Goal: Find specific page/section: Find specific page/section

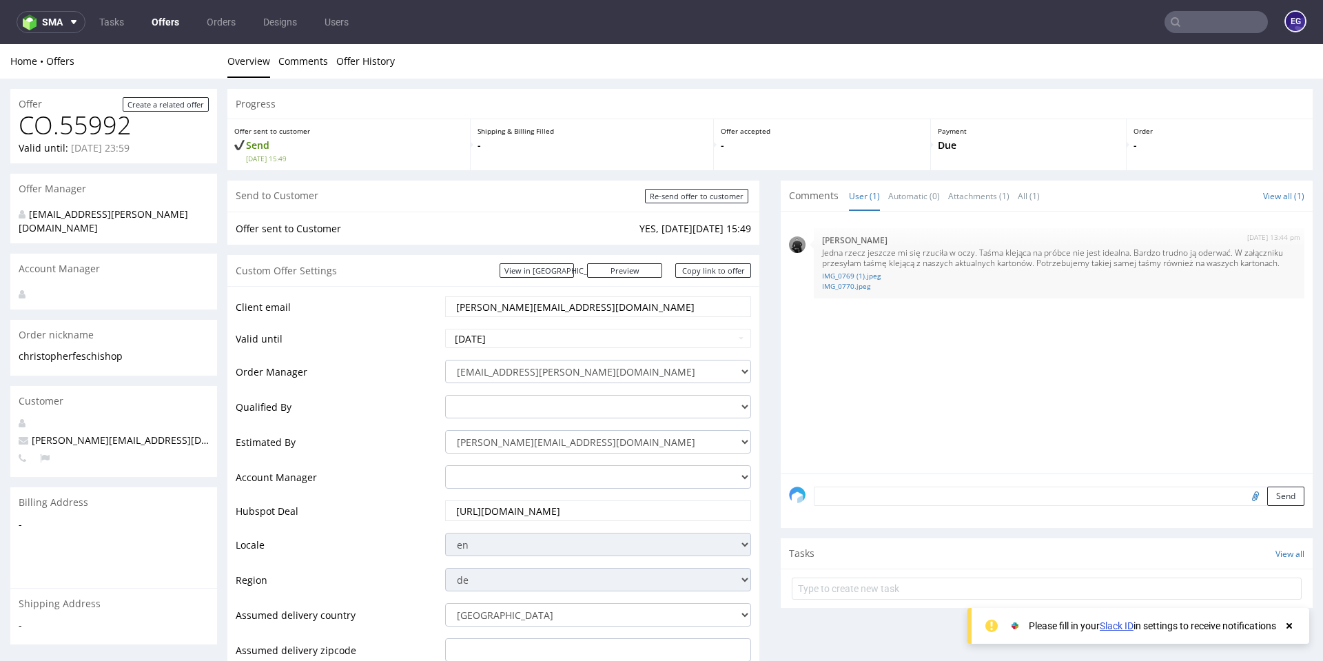
drag, startPoint x: 1233, startPoint y: 45, endPoint x: 895, endPoint y: 385, distance: 479.6
click at [895, 385] on div "[DATE] 13:44 pm [PERSON_NAME] Jedna rzecz jeszcze mi się rzuciła w oczy. Taśma …" at bounding box center [1051, 347] width 524 height 254
click at [844, 276] on link "IMG_0769 (1).jpeg" at bounding box center [1059, 276] width 474 height 10
click at [847, 282] on link "IMG_0770.jpeg" at bounding box center [1059, 286] width 474 height 10
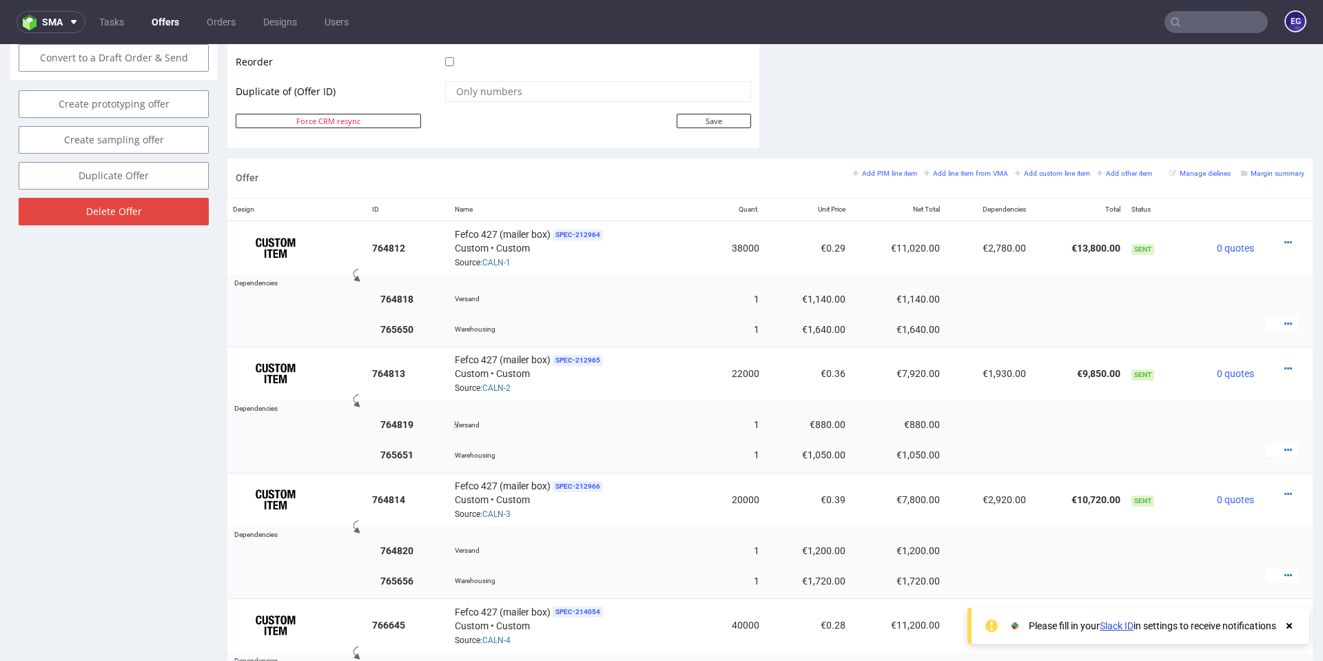
scroll to position [689, 0]
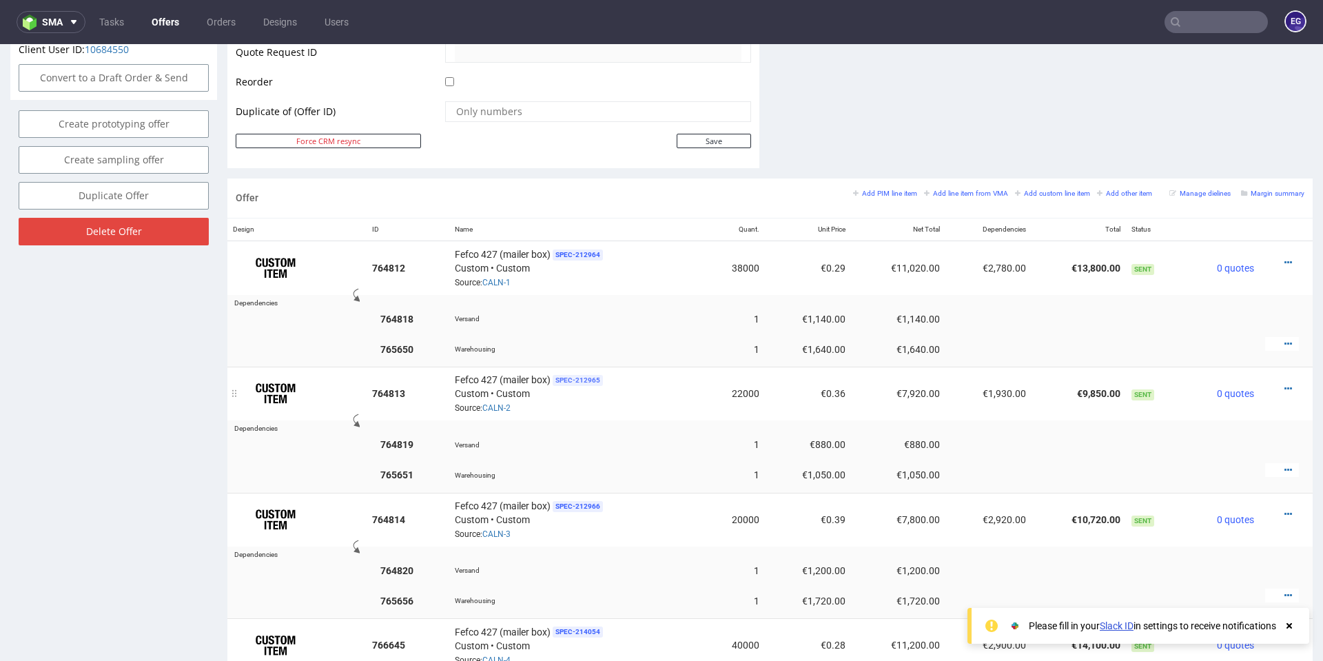
click at [584, 382] on td "Fefco 427 (mailer box) SPEC- 212965 Custom • Custom Source: CALN-2" at bounding box center [576, 394] width 255 height 54
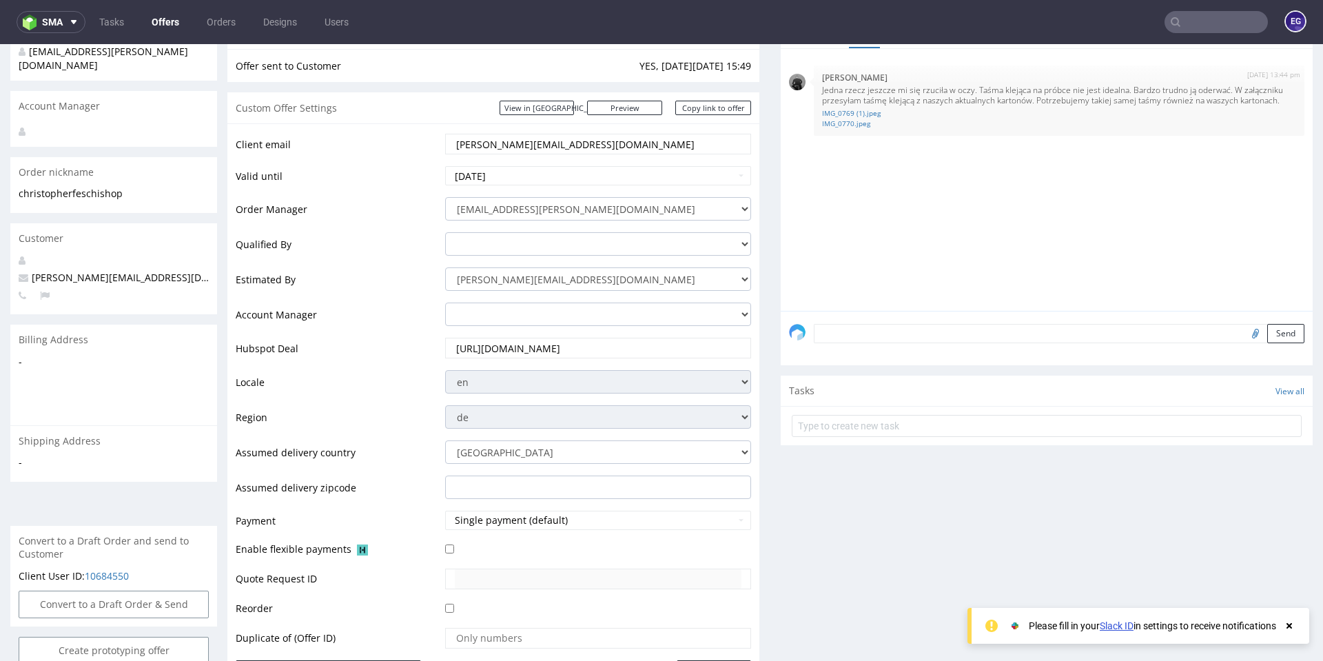
scroll to position [0, 0]
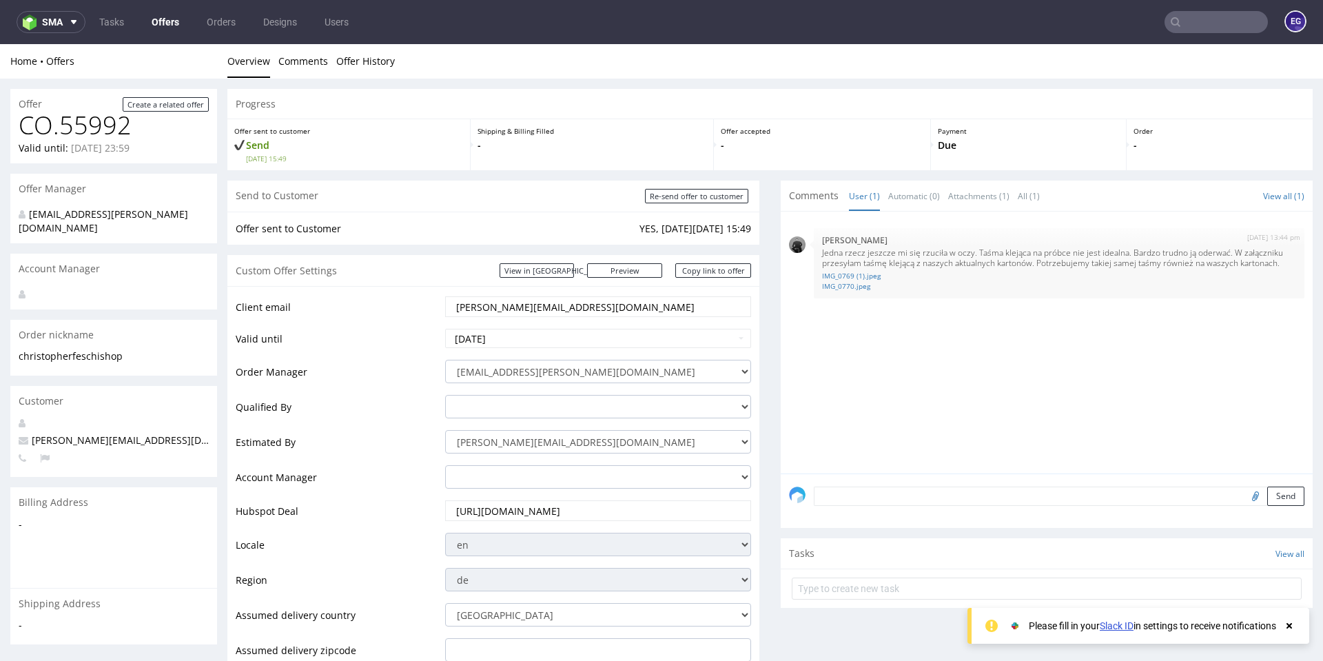
click at [1170, 29] on input "text" at bounding box center [1216, 22] width 103 height 22
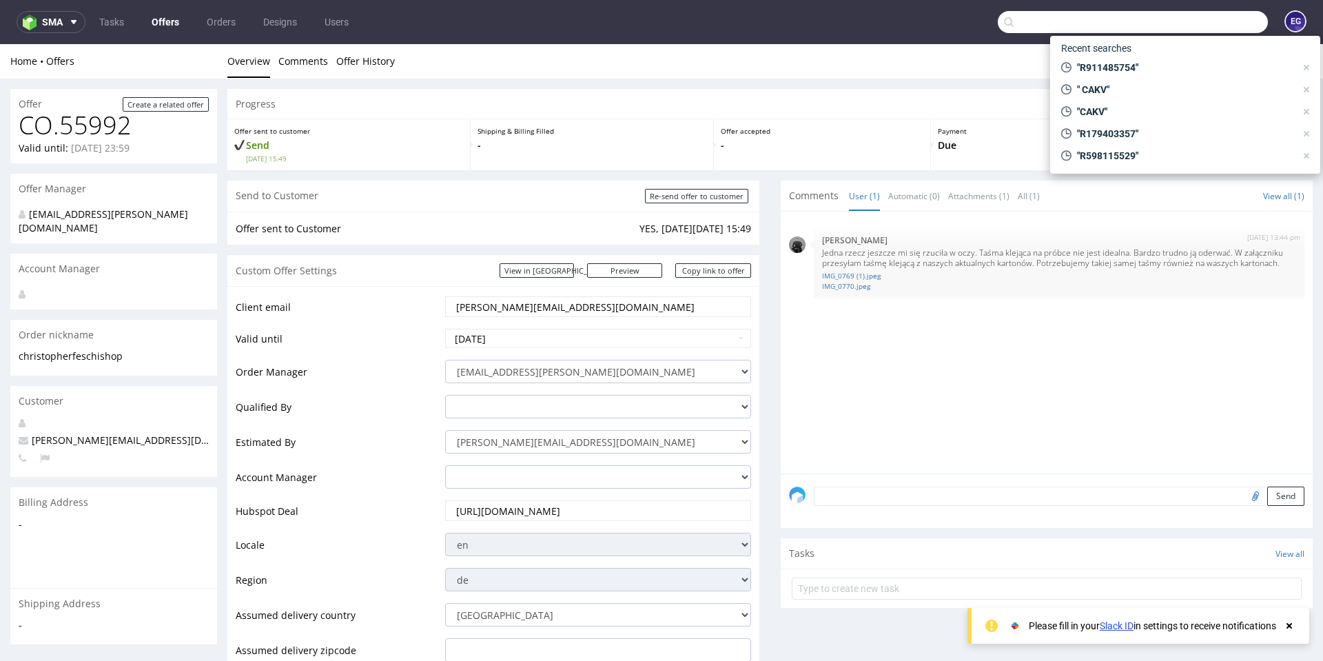
paste input "CALN 6"
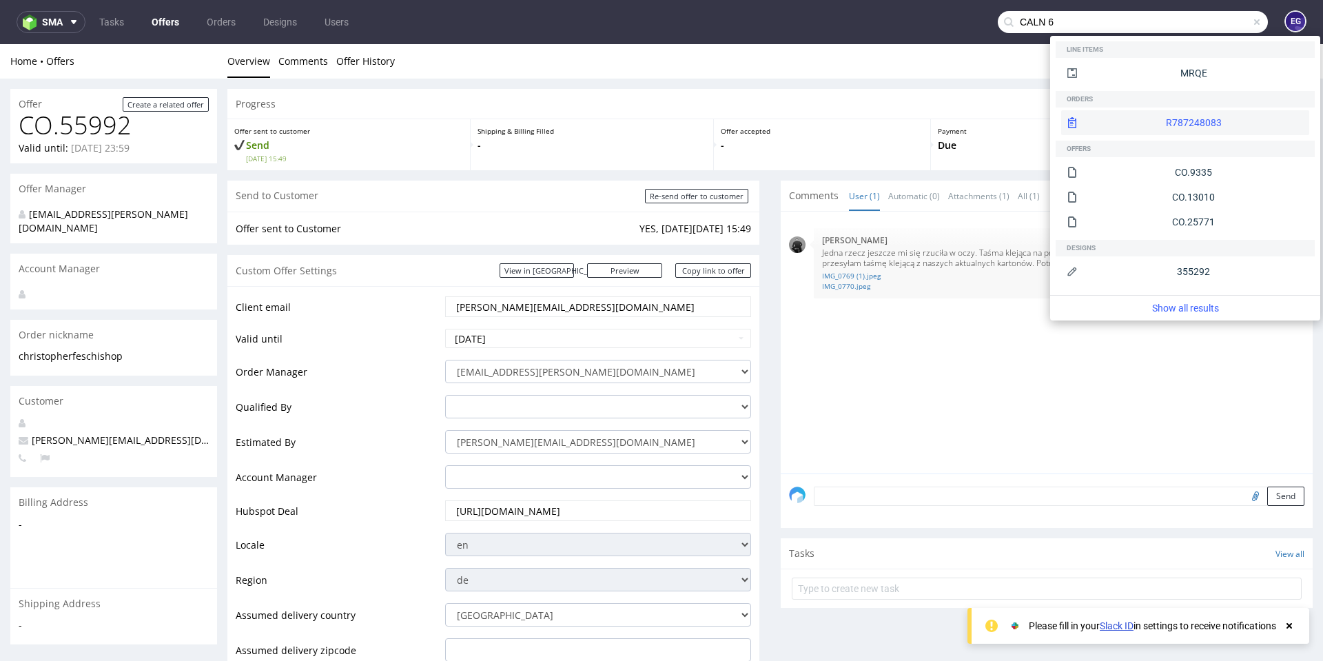
type input "CALN 6"
click at [1144, 125] on div "R787248083" at bounding box center [1186, 122] width 248 height 25
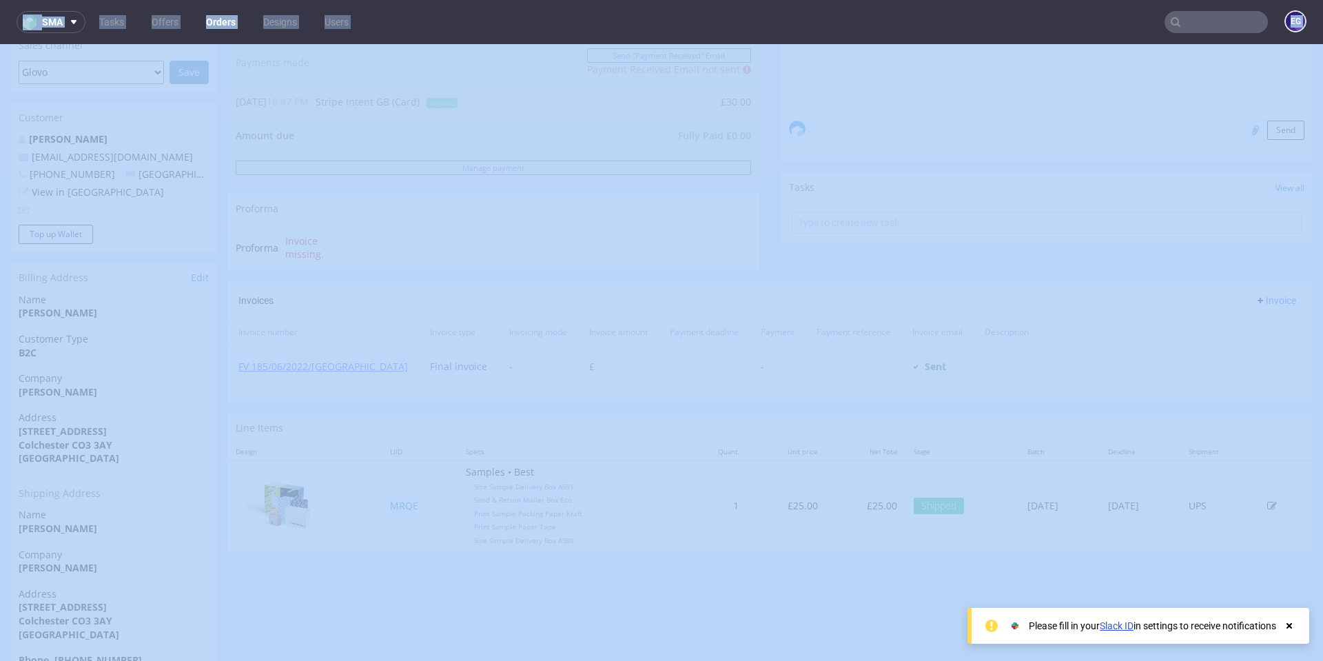
scroll to position [402, 0]
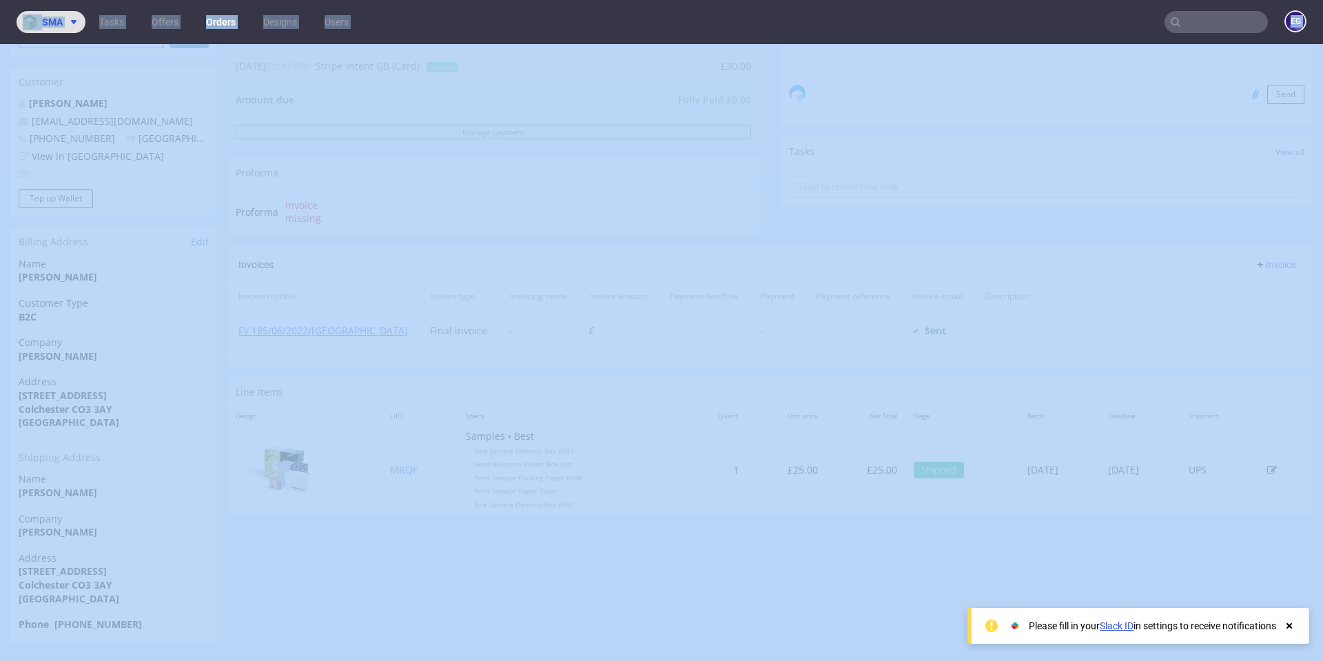
click at [74, 28] on button "sma" at bounding box center [51, 22] width 69 height 22
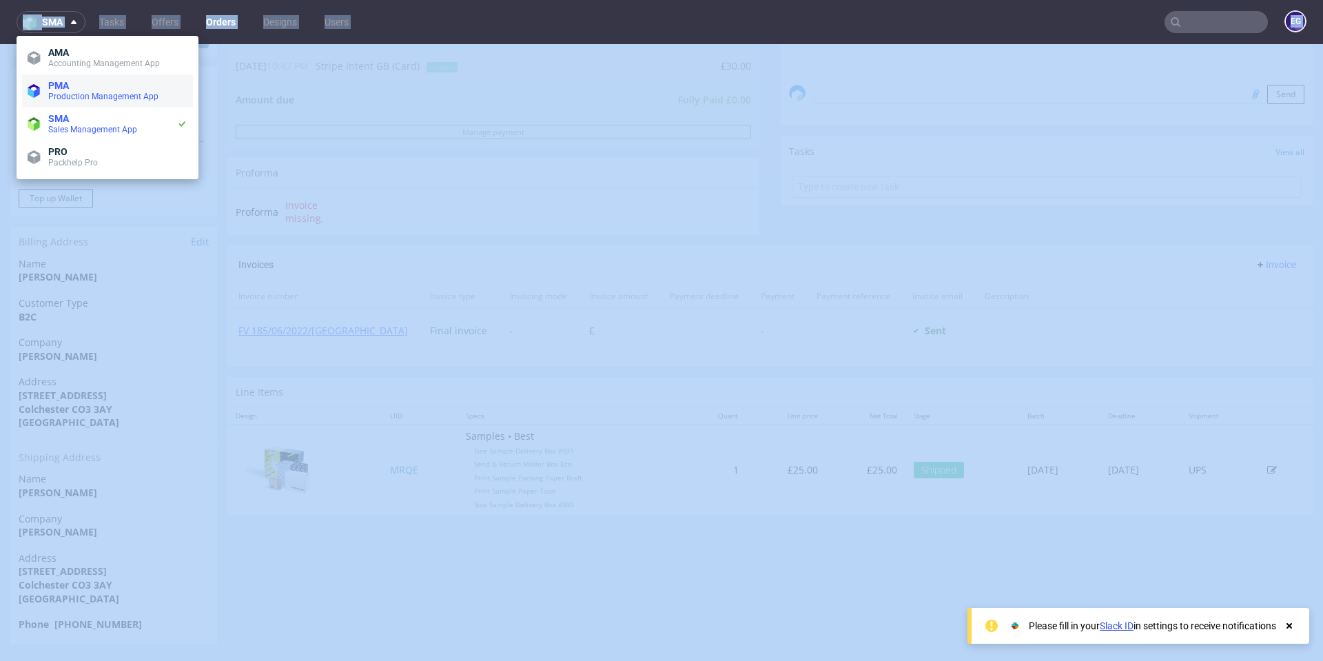
click at [88, 83] on span "PMA" at bounding box center [117, 85] width 139 height 11
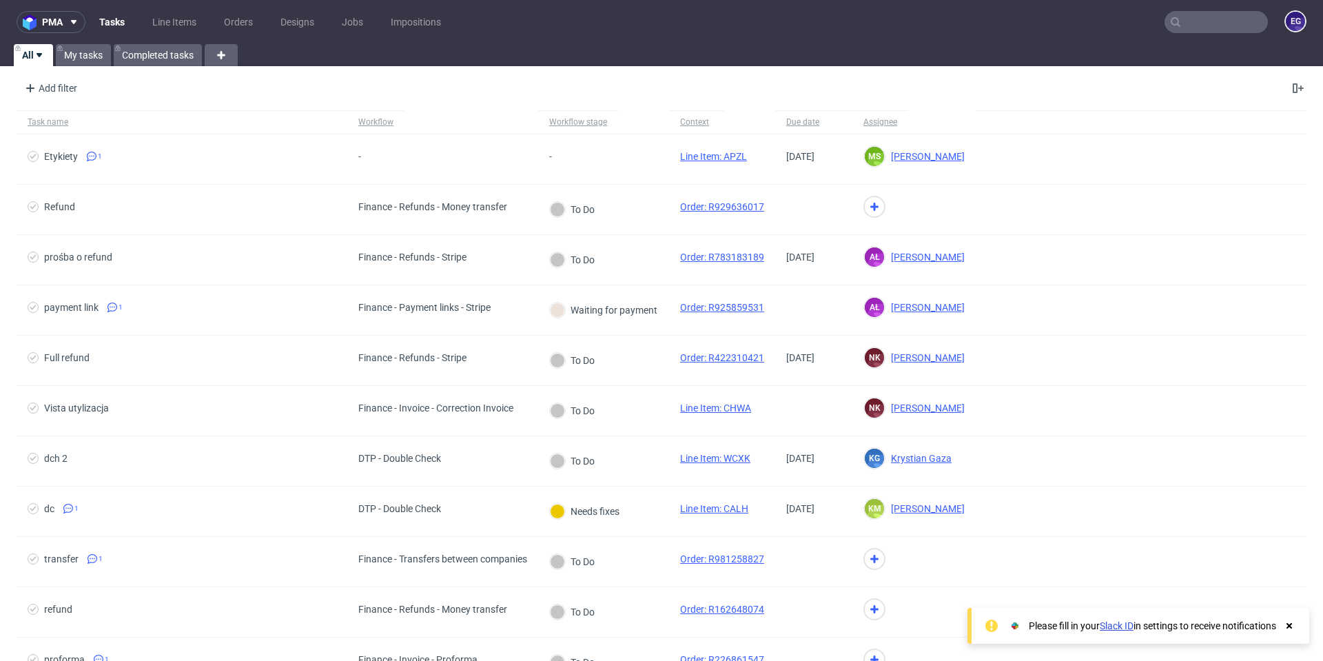
click at [1196, 27] on input "text" at bounding box center [1216, 22] width 103 height 22
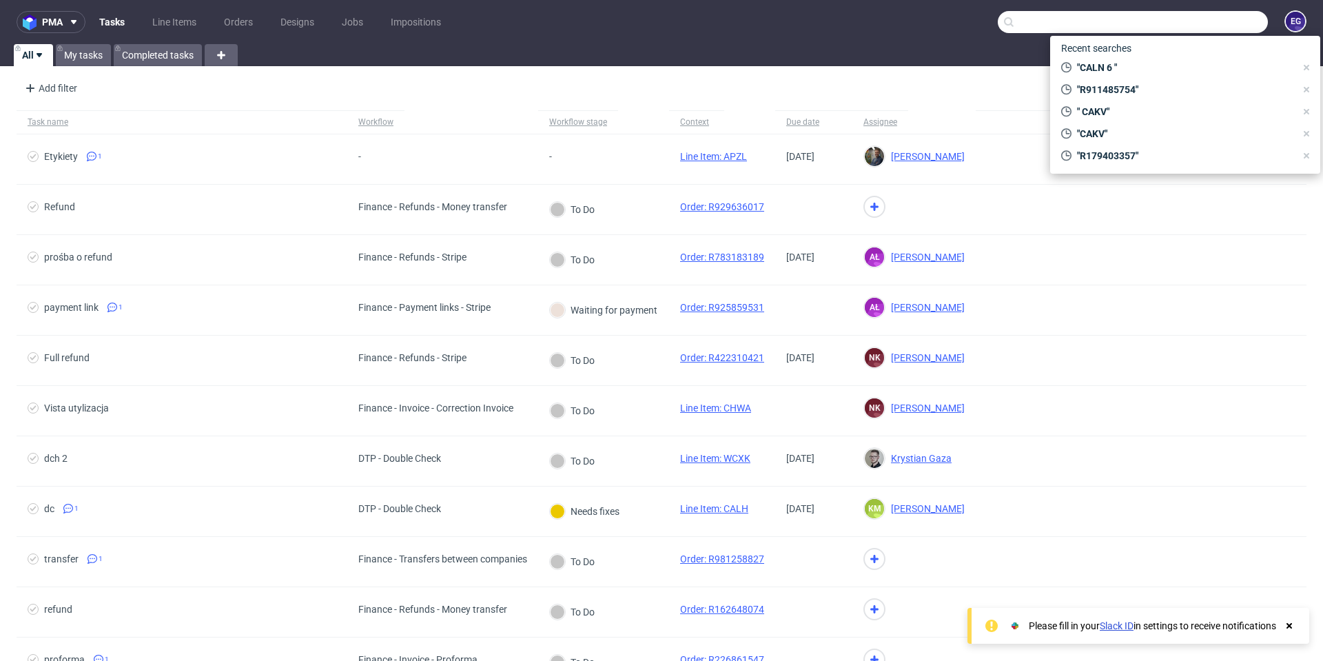
click at [1141, 57] on div "Recent searches "CALN 6 " "R911485754" " CAKV" "CAKV" "R179403357"" at bounding box center [1186, 105] width 270 height 138
click at [1141, 63] on span ""CALN 6 "" at bounding box center [1184, 68] width 224 height 14
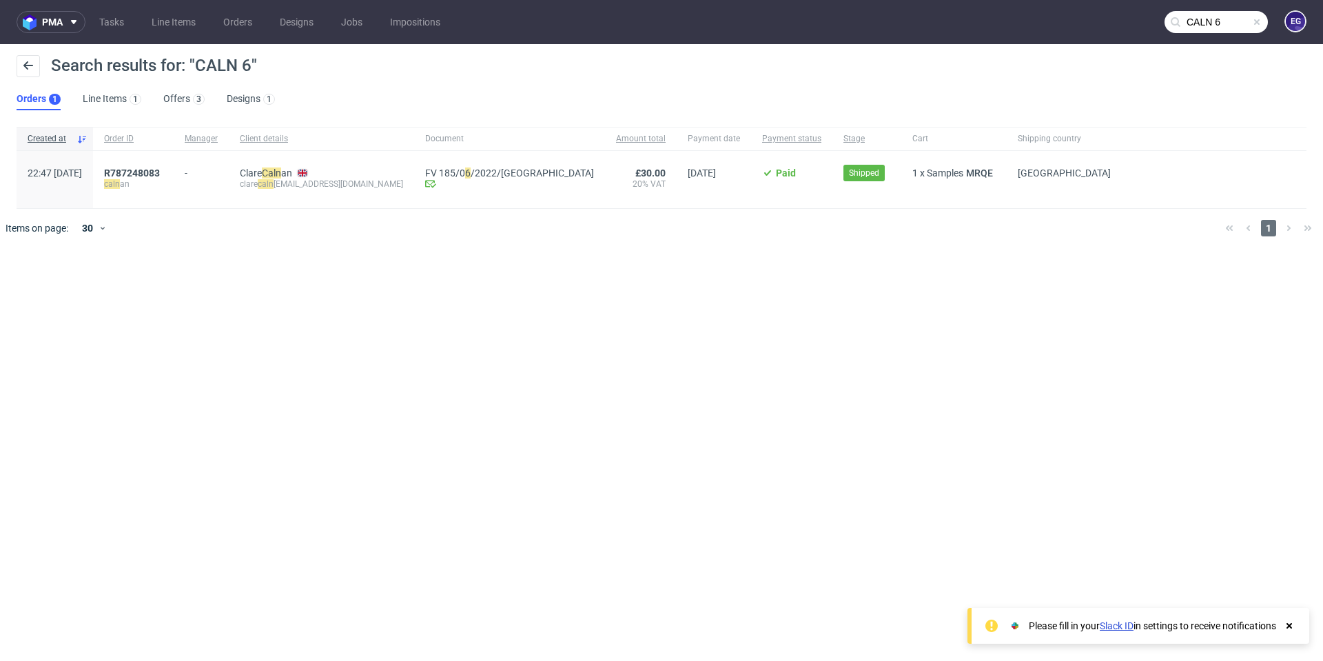
click at [1219, 17] on input "CALN 6" at bounding box center [1216, 22] width 103 height 22
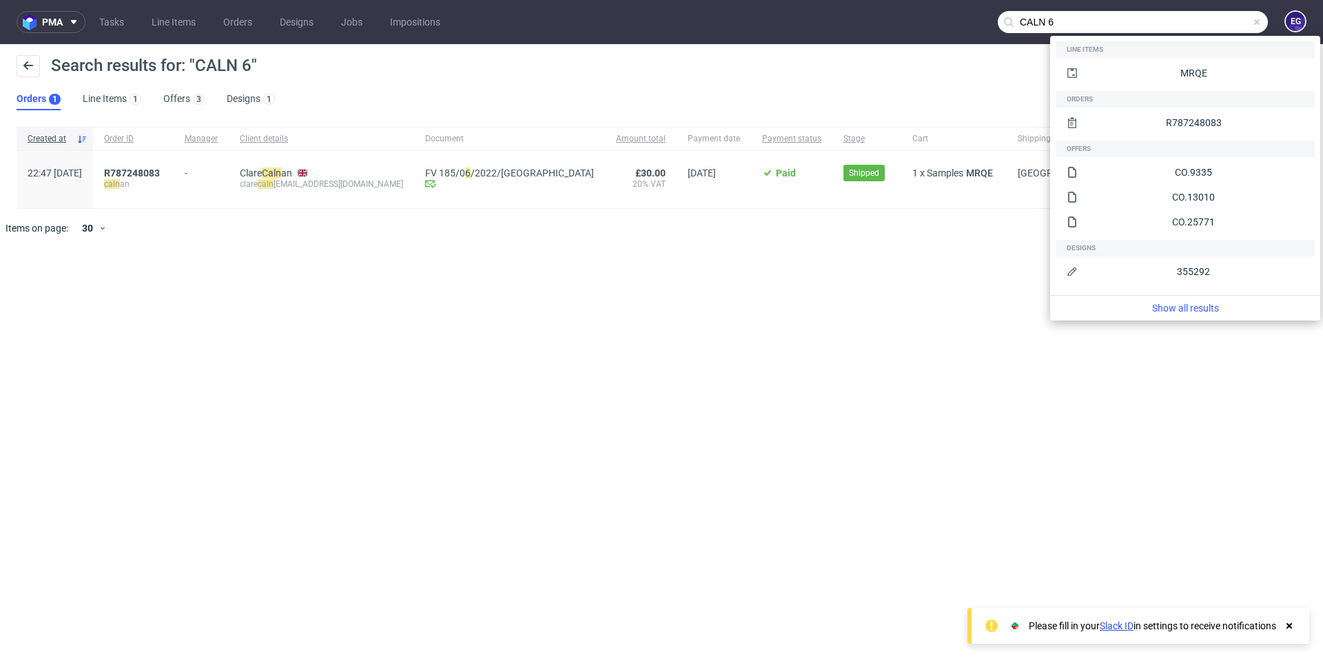
click at [1052, 22] on input "CALN 6" at bounding box center [1133, 22] width 270 height 22
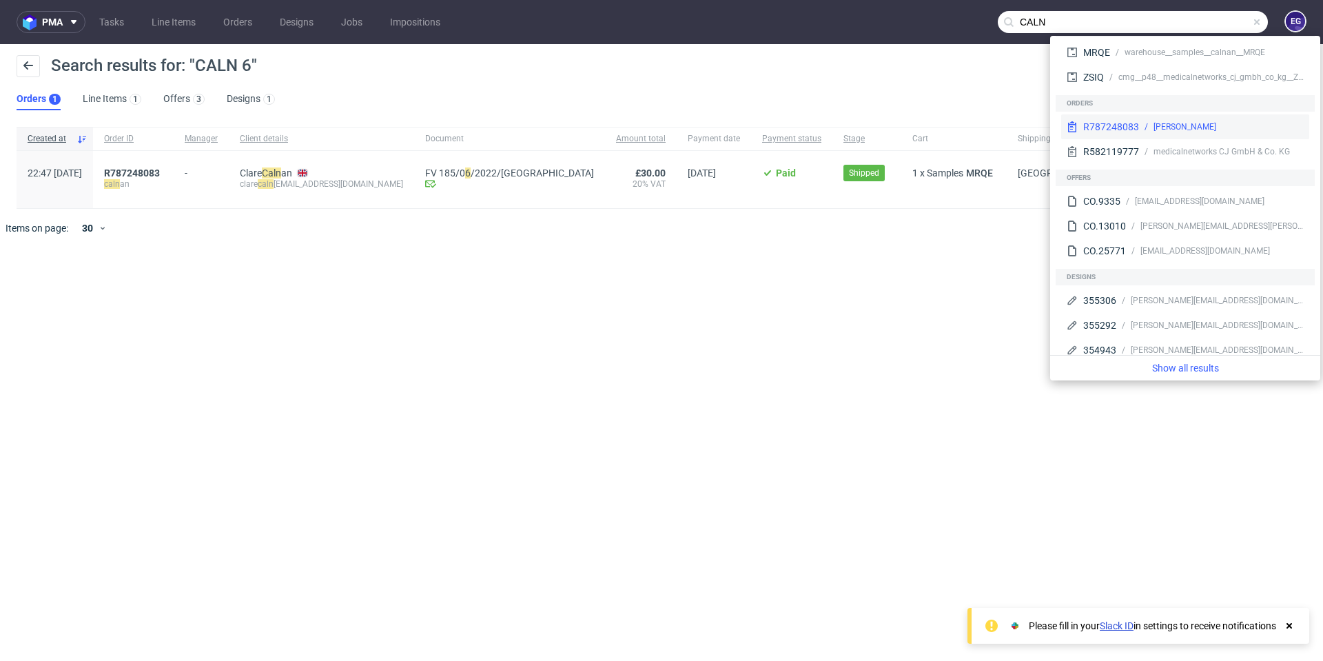
scroll to position [39, 0]
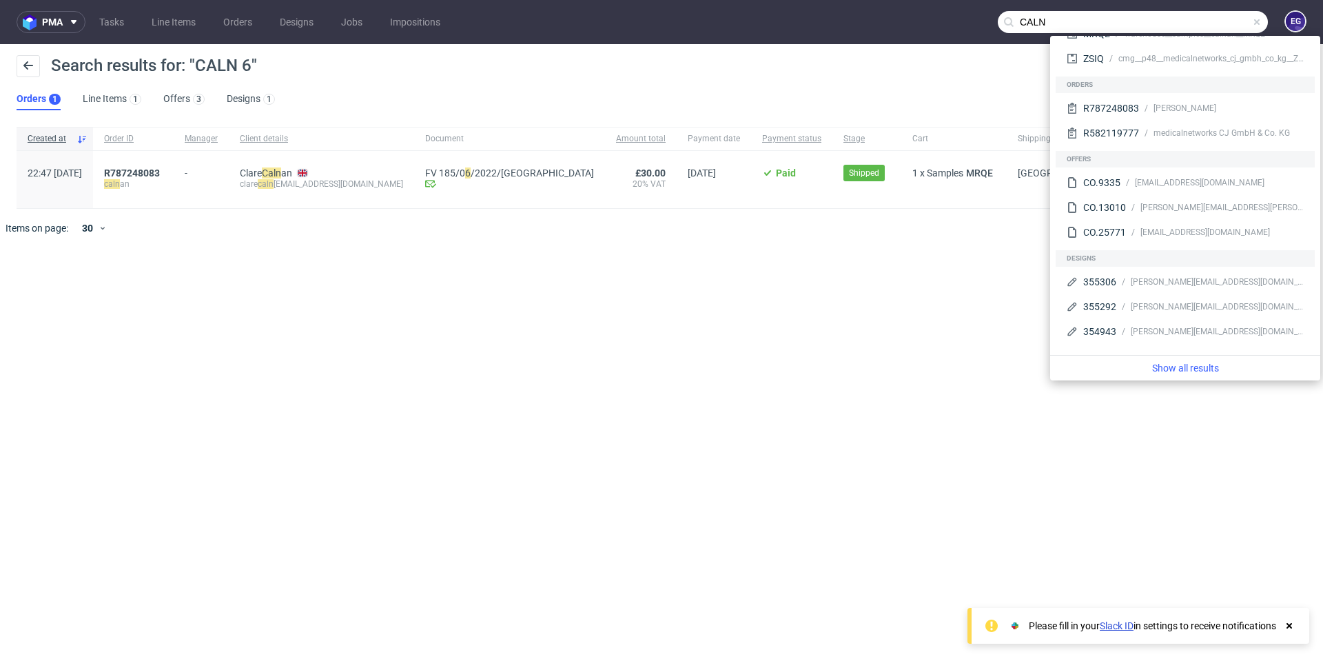
type input "CALN"
click at [675, 310] on div "pma Tasks Line Items Orders Designs Jobs Impositions CALN EG Search results for…" at bounding box center [661, 330] width 1323 height 661
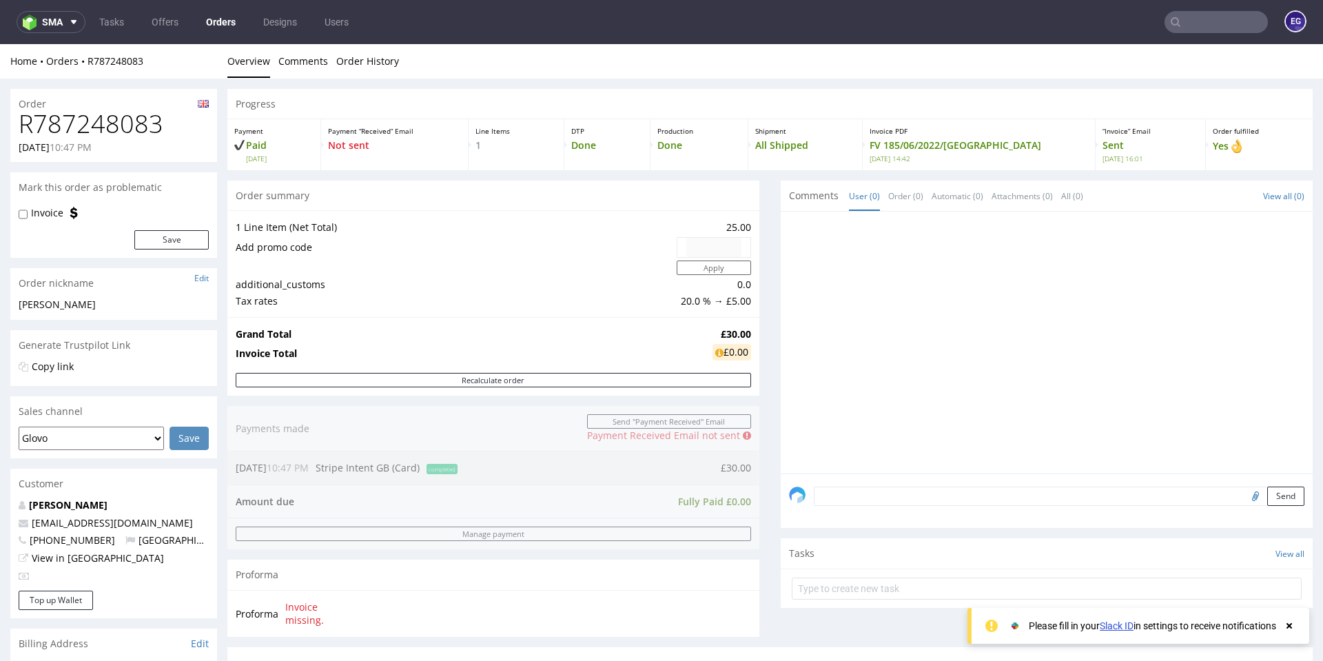
click at [1239, 23] on input "text" at bounding box center [1216, 22] width 103 height 22
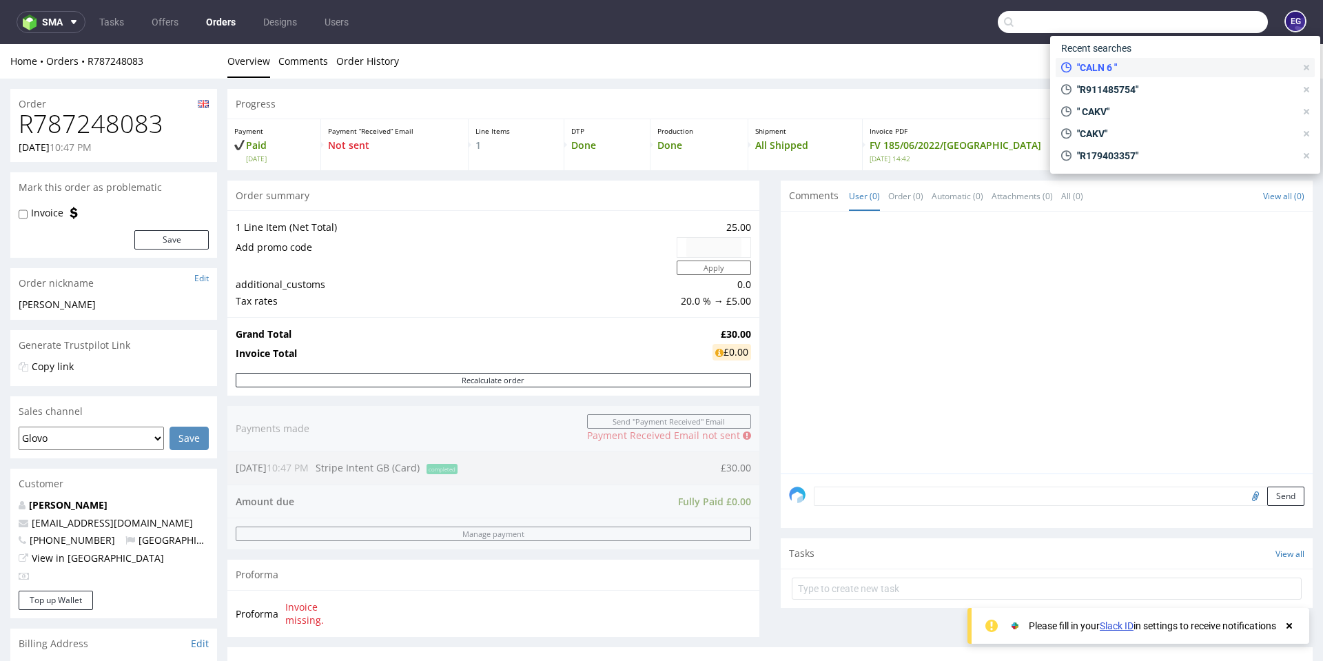
click at [1122, 58] on div ""CALN 6 "" at bounding box center [1178, 67] width 245 height 19
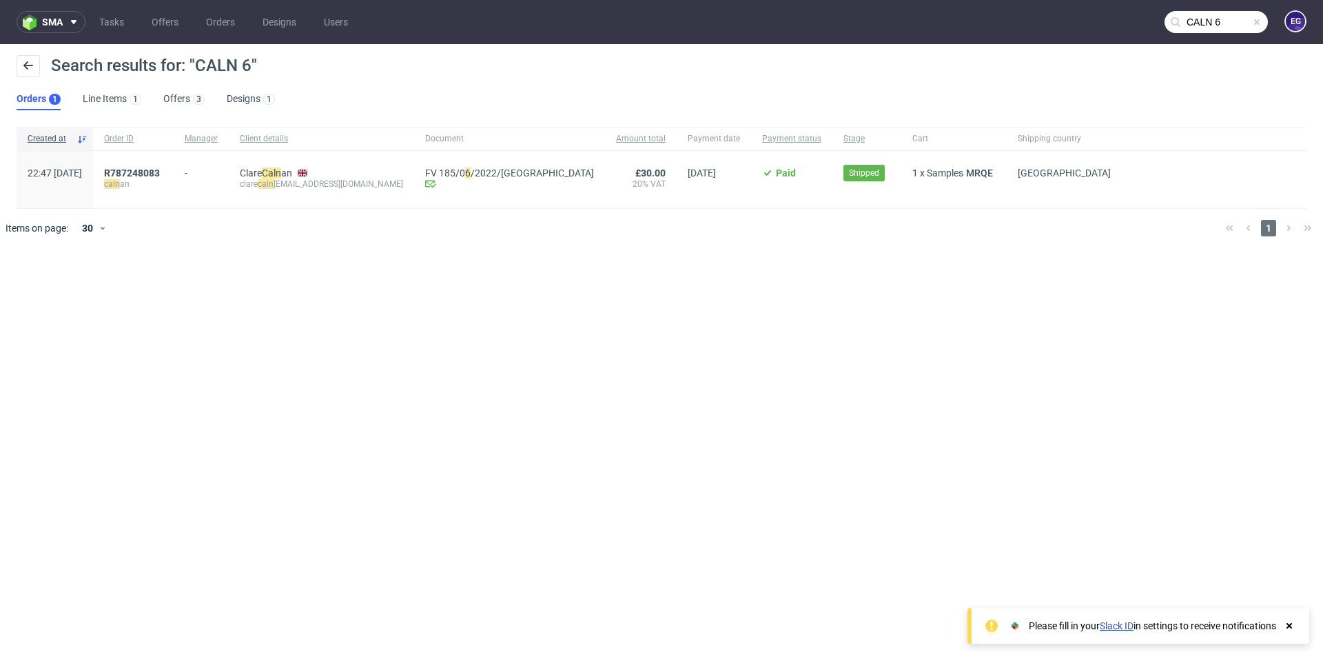
click at [1226, 23] on input "CALN 6" at bounding box center [1216, 22] width 103 height 22
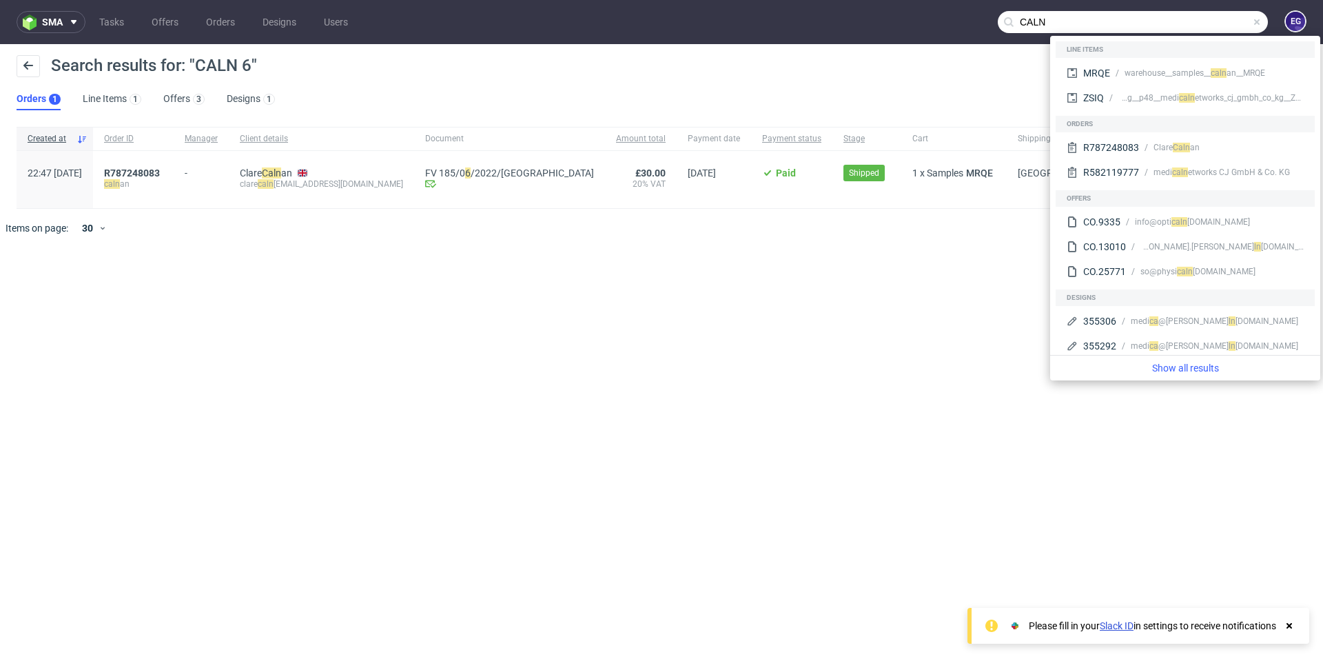
type input "CALN"
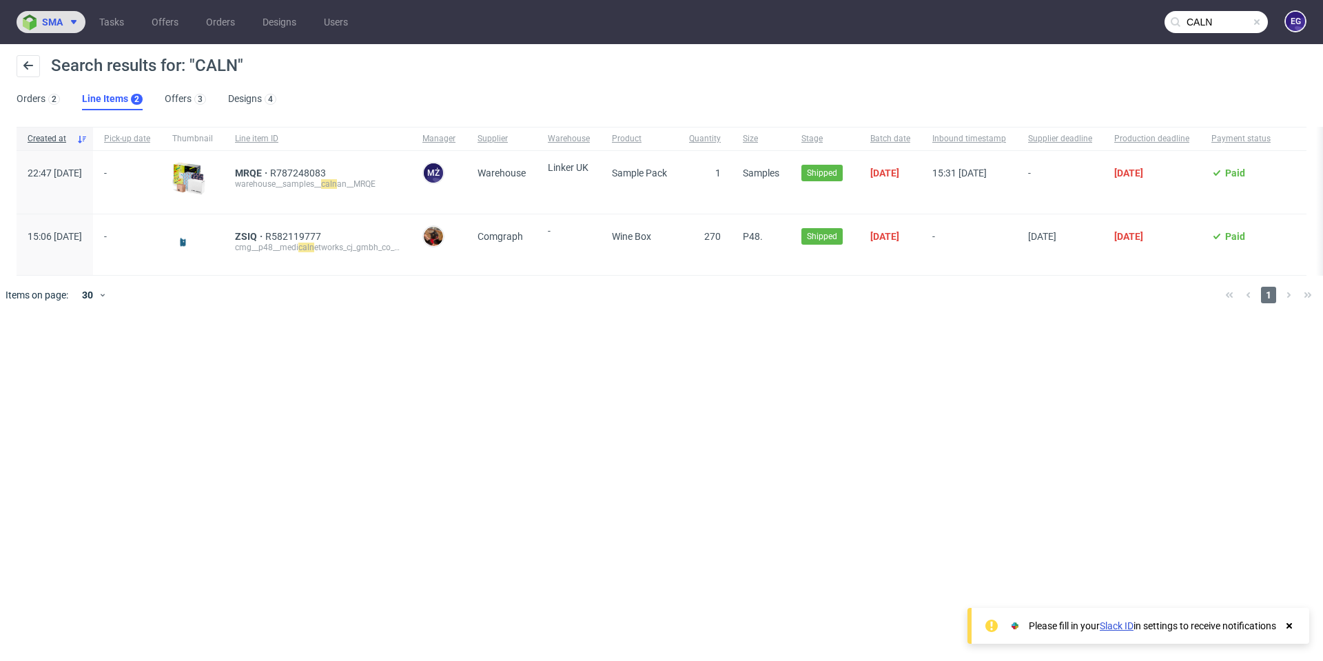
click at [75, 29] on button "sma" at bounding box center [51, 22] width 69 height 22
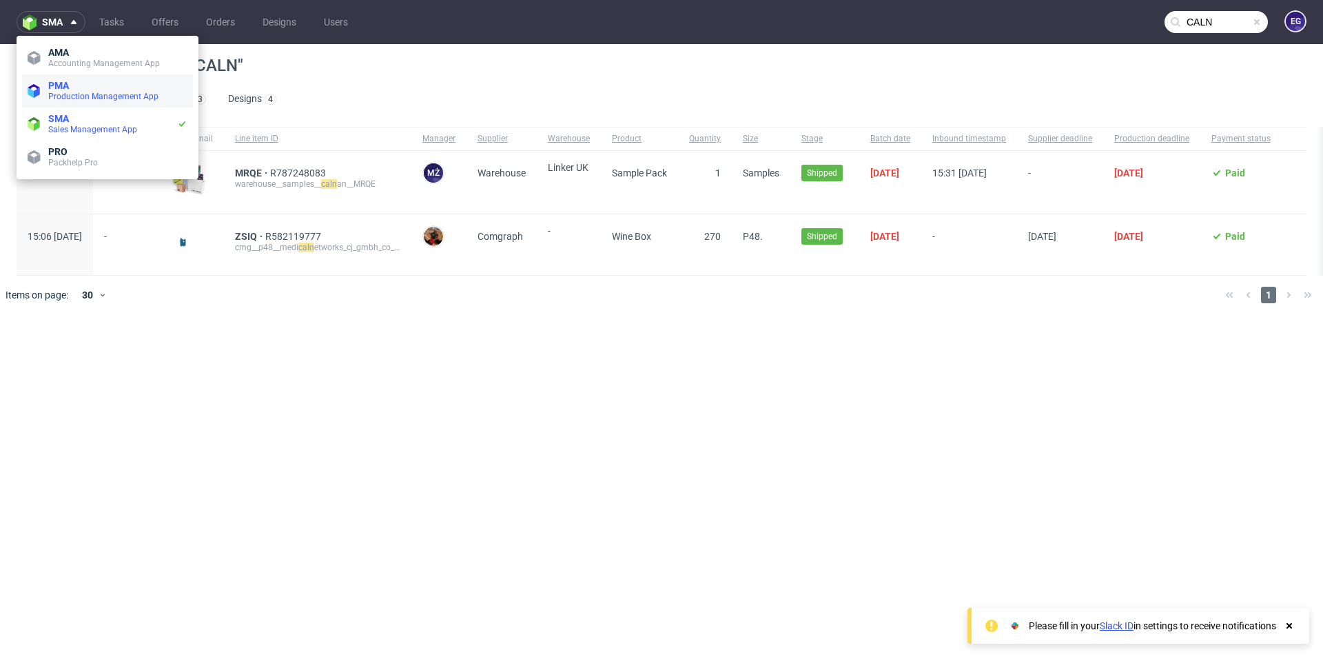
click at [80, 80] on span "PMA" at bounding box center [117, 85] width 139 height 11
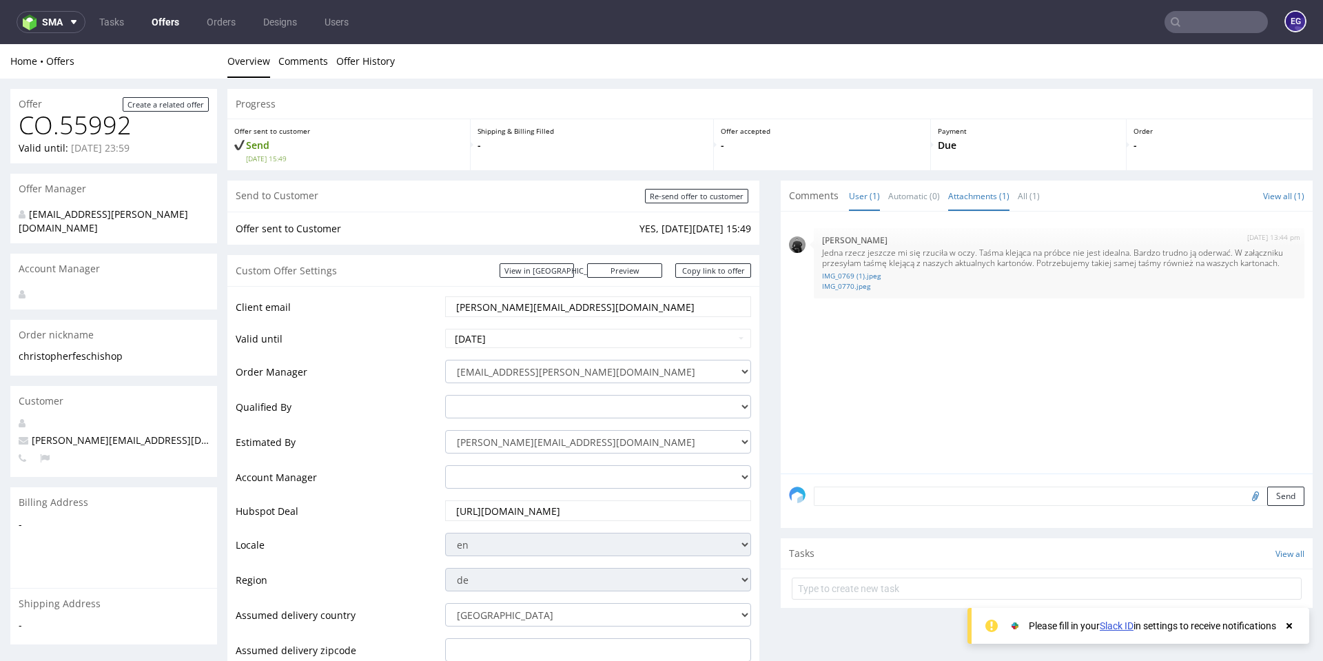
click at [962, 186] on link "Attachments (1)" at bounding box center [979, 196] width 61 height 30
click at [968, 192] on link "Attachments (1)" at bounding box center [979, 196] width 61 height 30
click at [1018, 201] on link "All (1)" at bounding box center [1029, 196] width 22 height 30
click at [857, 201] on link "User (1)" at bounding box center [864, 196] width 31 height 30
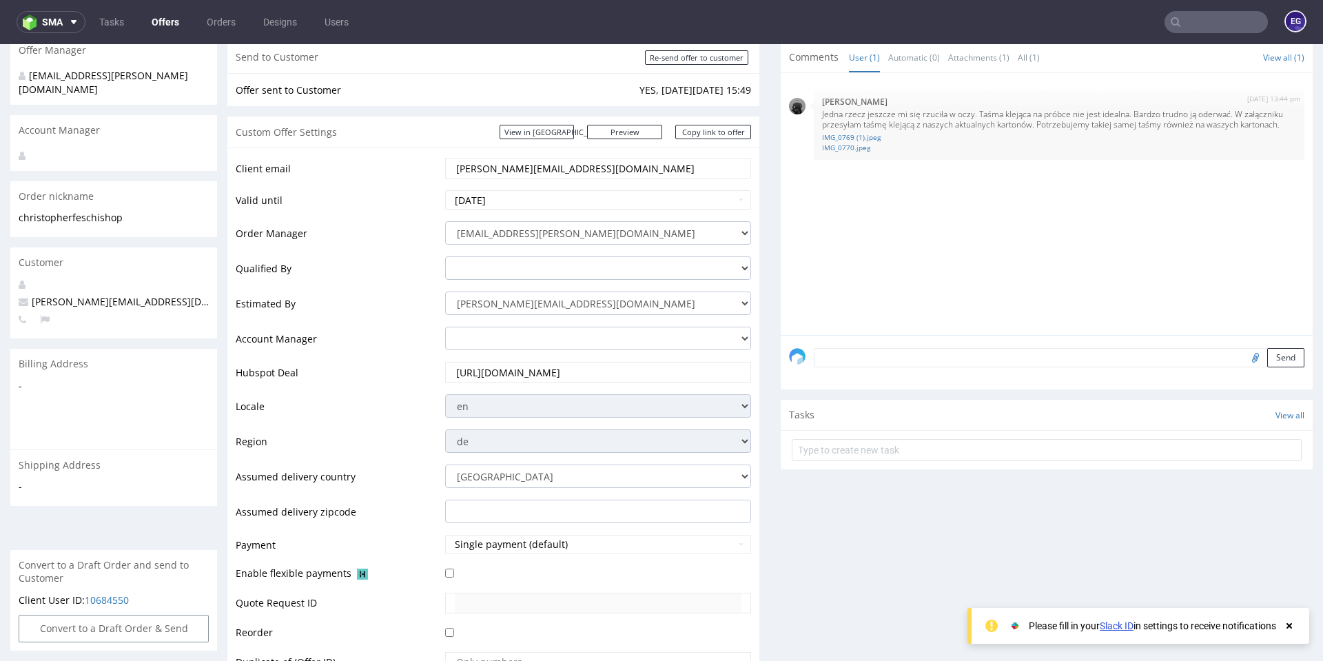
scroll to position [138, 0]
click at [500, 369] on input "[URL][DOMAIN_NAME]" at bounding box center [598, 372] width 287 height 19
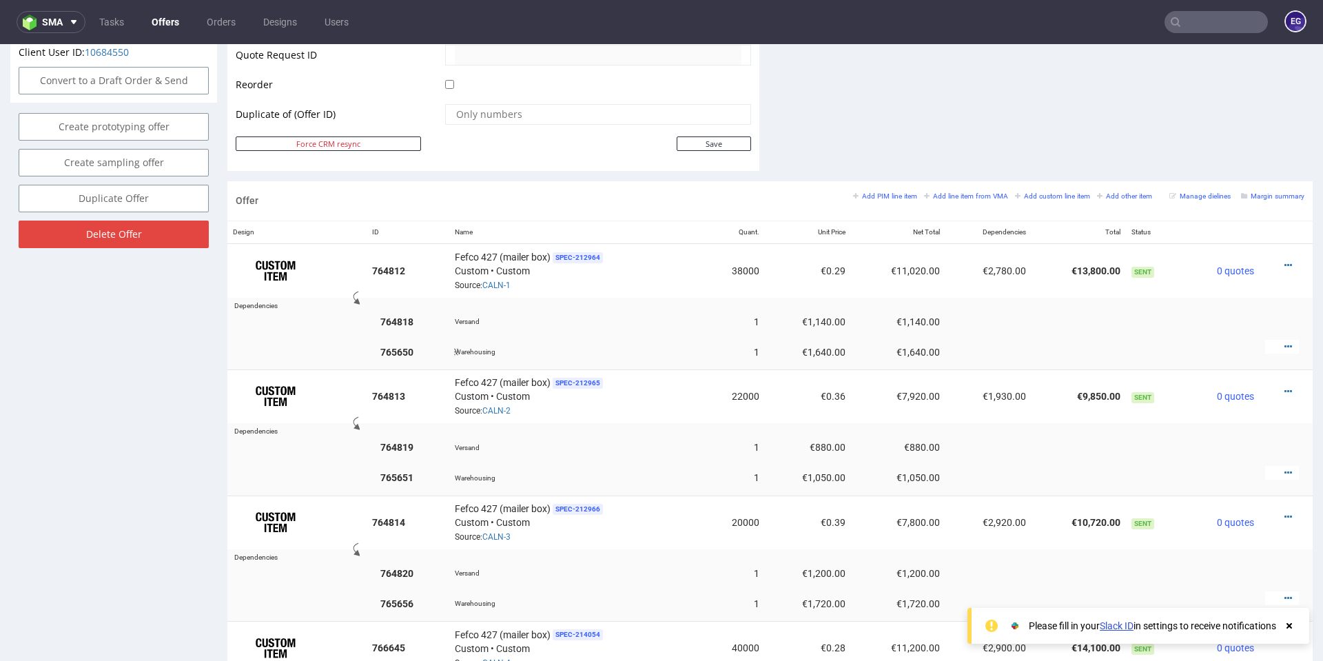
scroll to position [689, 0]
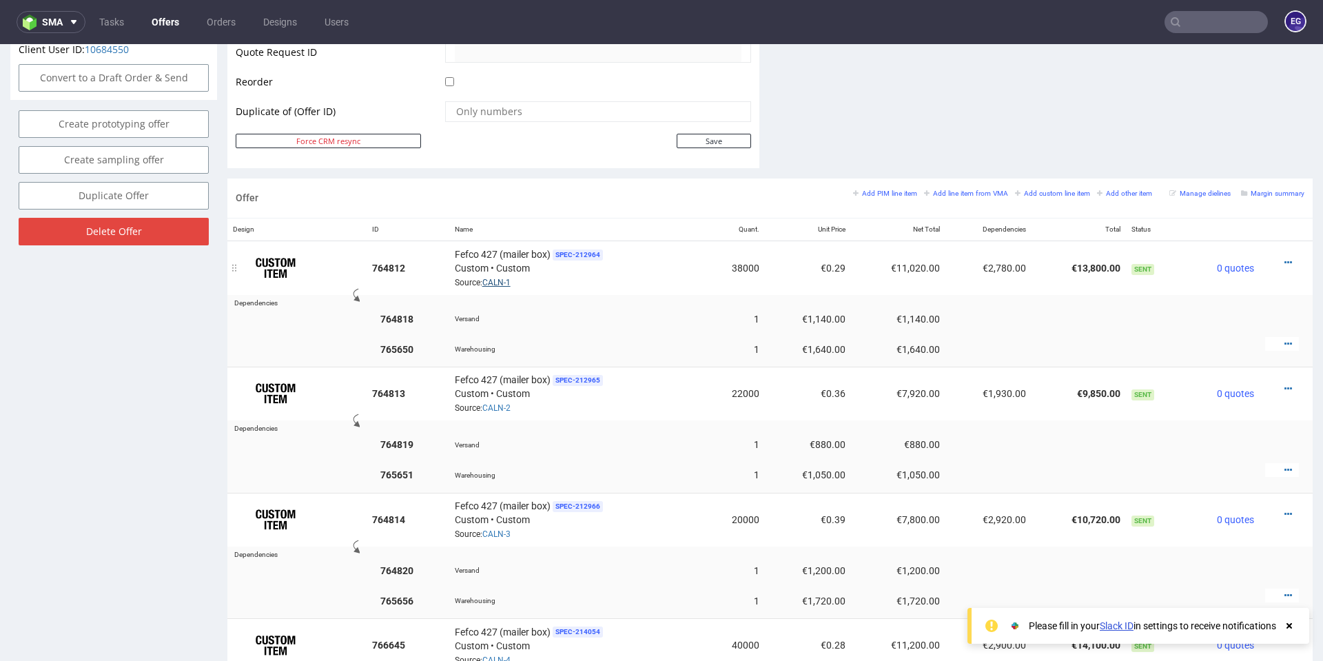
click at [492, 284] on link "CALN-1" at bounding box center [497, 283] width 28 height 10
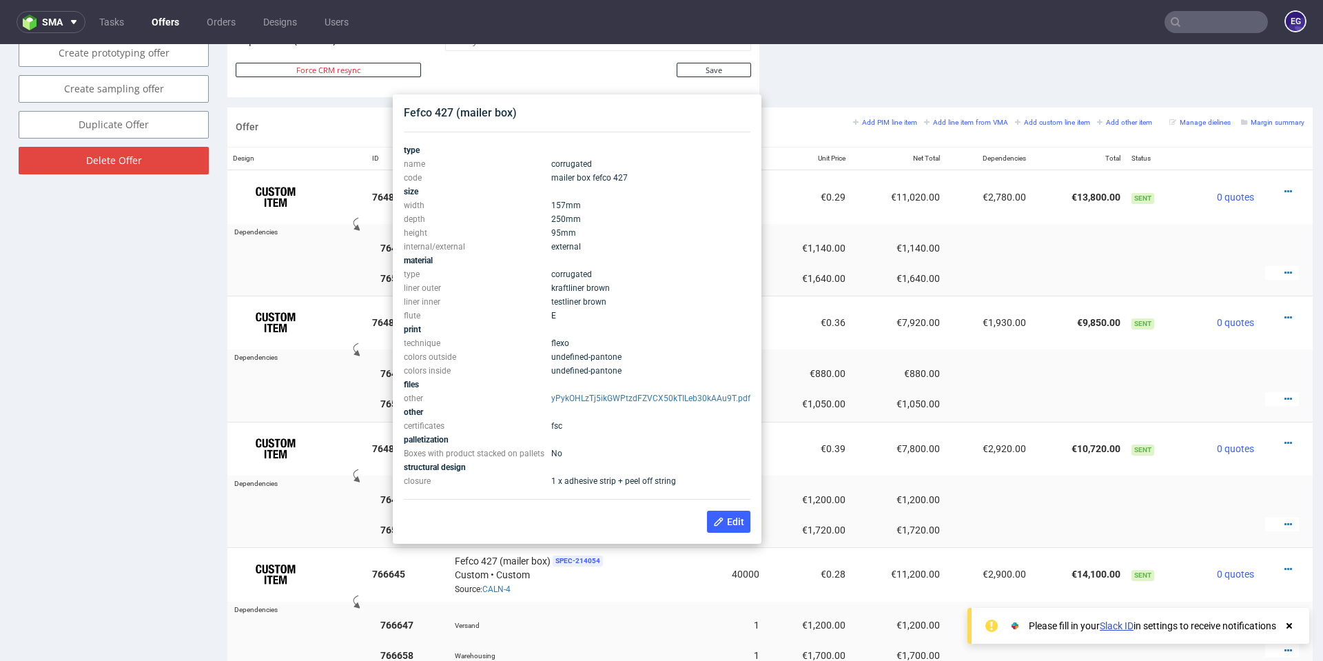
scroll to position [758, 0]
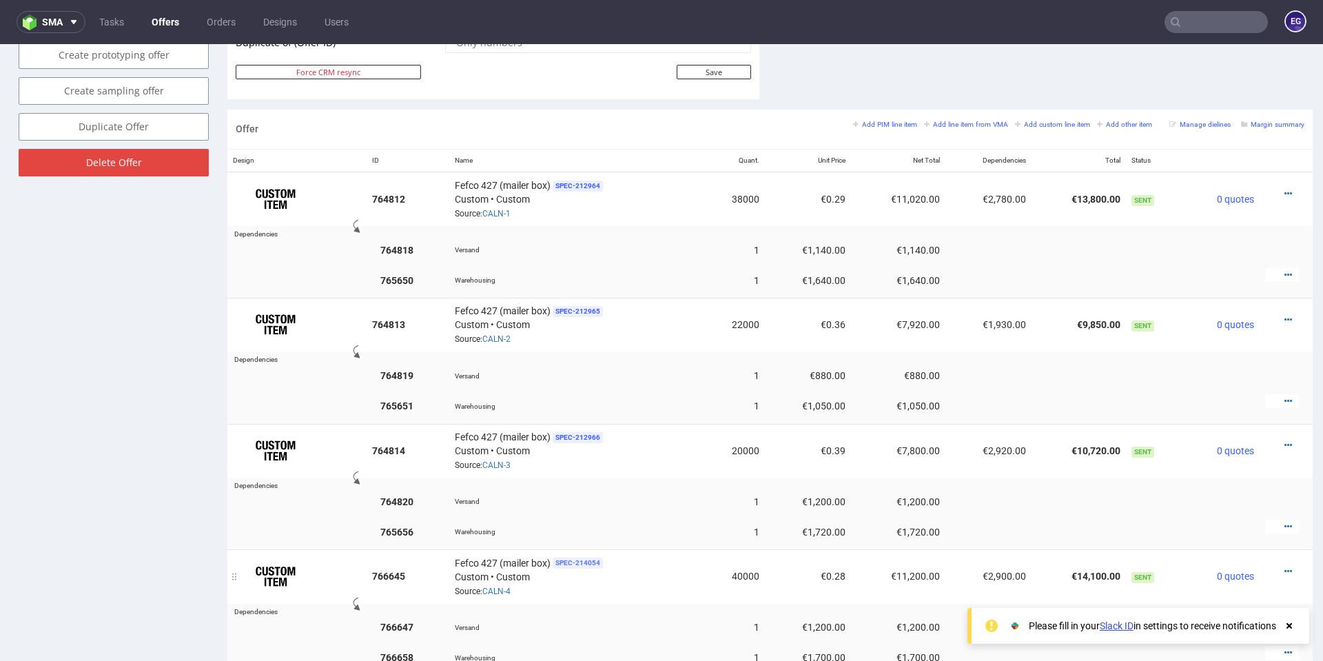
click at [578, 558] on span "SPEC- 214054" at bounding box center [578, 563] width 50 height 11
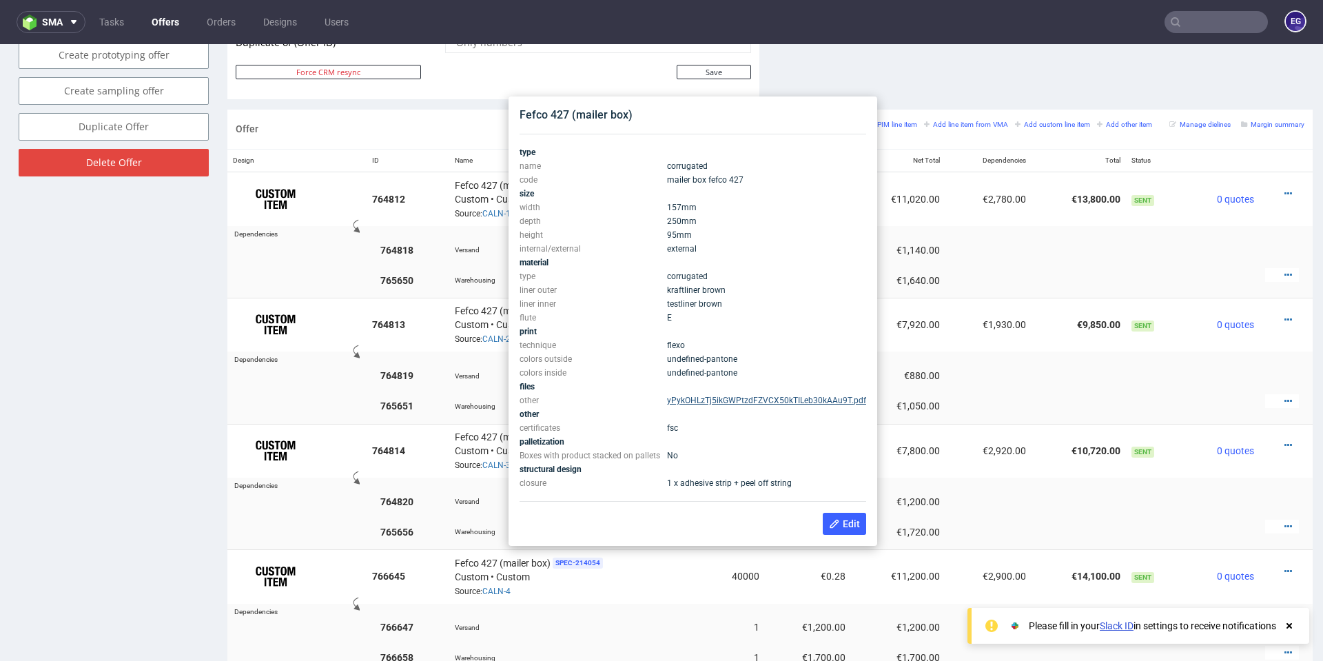
click at [755, 399] on link "yPykOHLzTj5ikGWPtzdFZVCX50kTILeb30kAAu9T.pdf" at bounding box center [766, 401] width 199 height 10
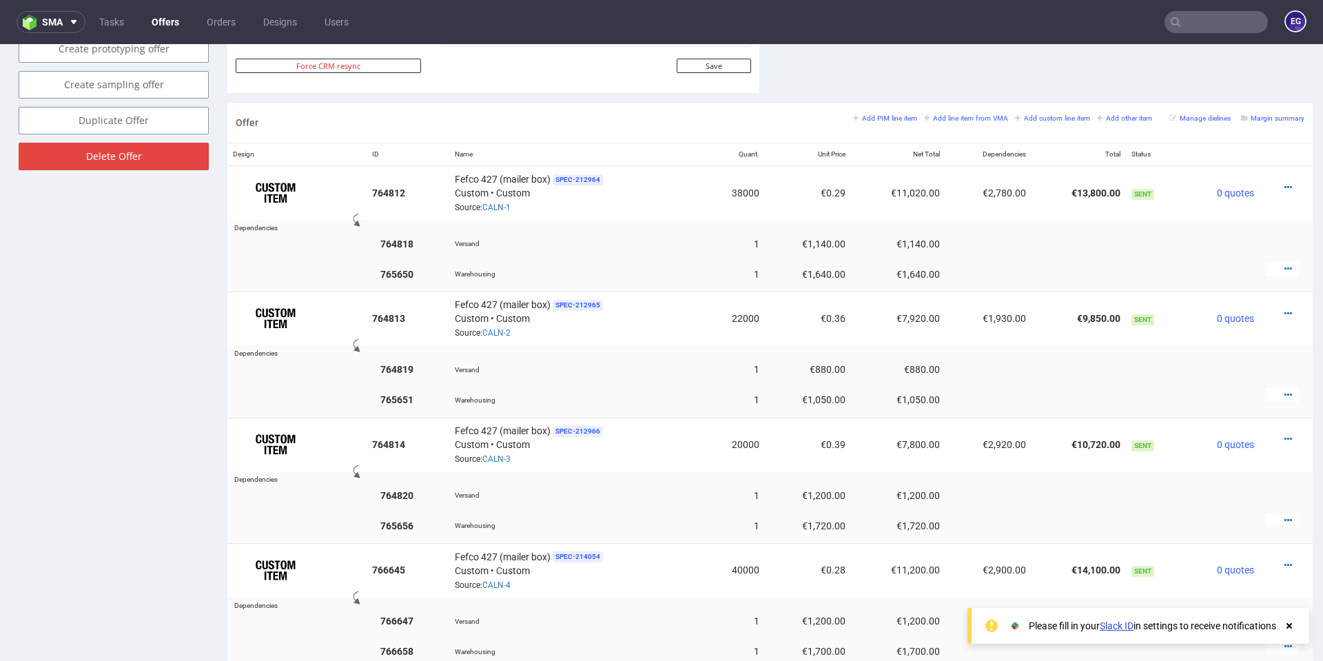
scroll to position [827, 0]
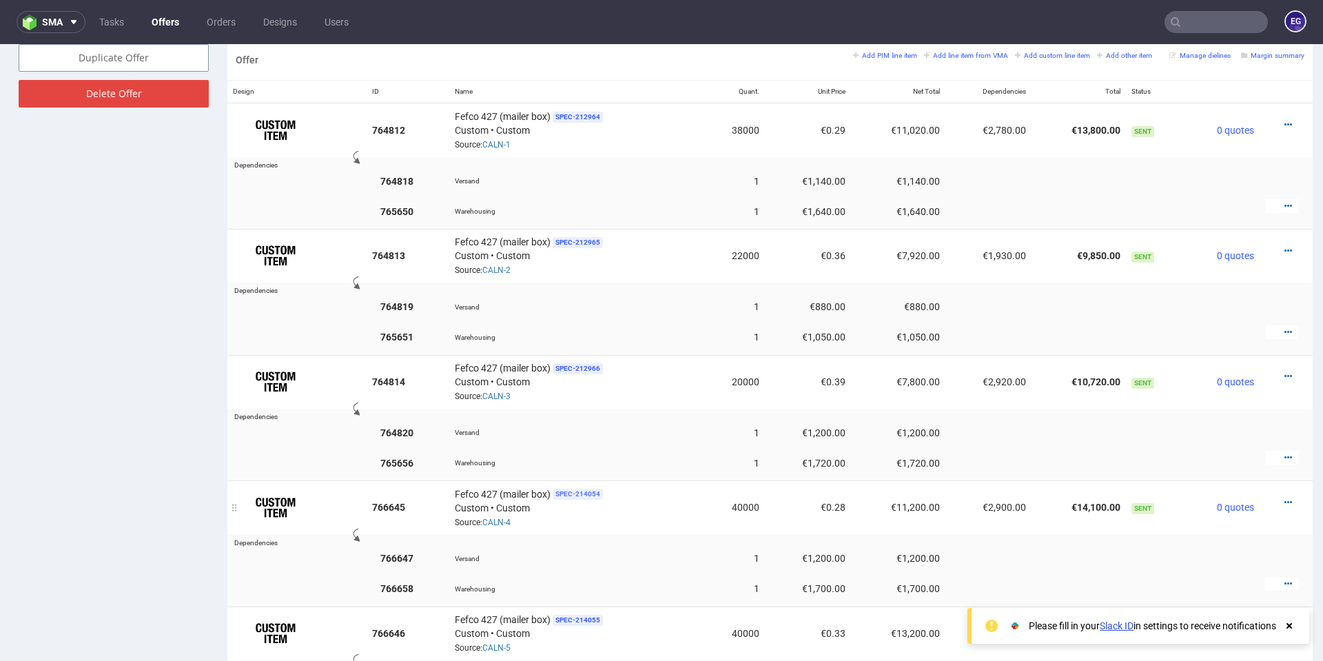
click at [577, 492] on span "SPEC- 214054" at bounding box center [578, 494] width 50 height 11
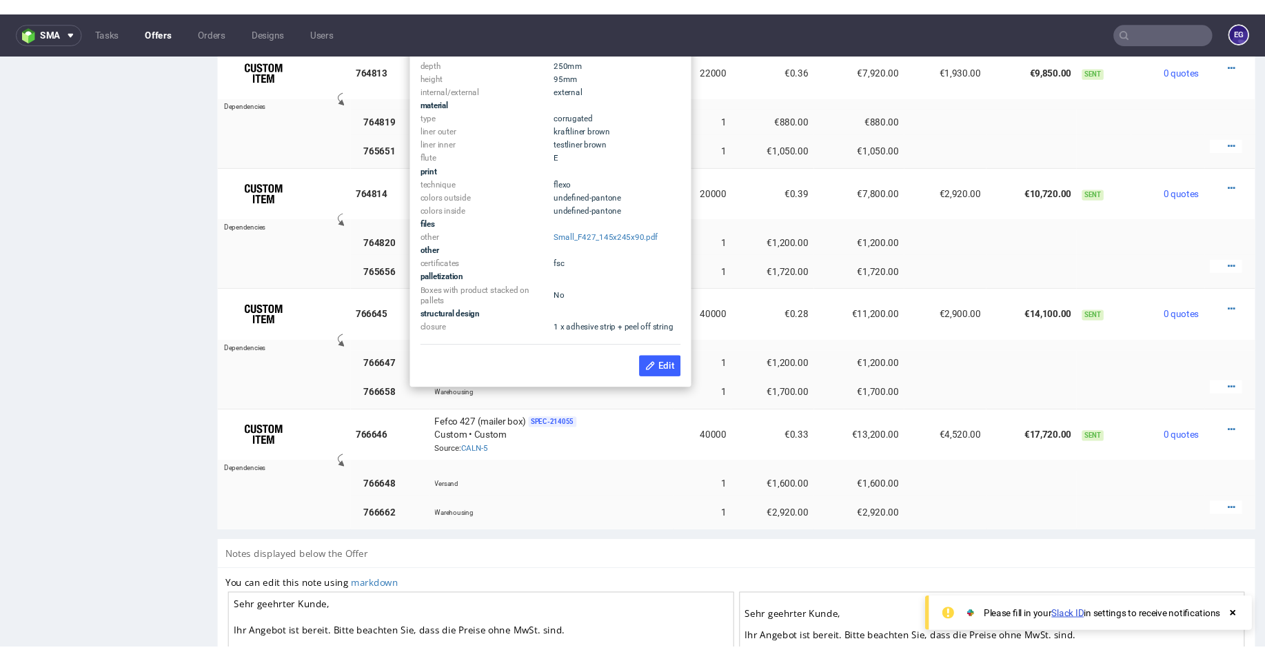
scroll to position [1034, 0]
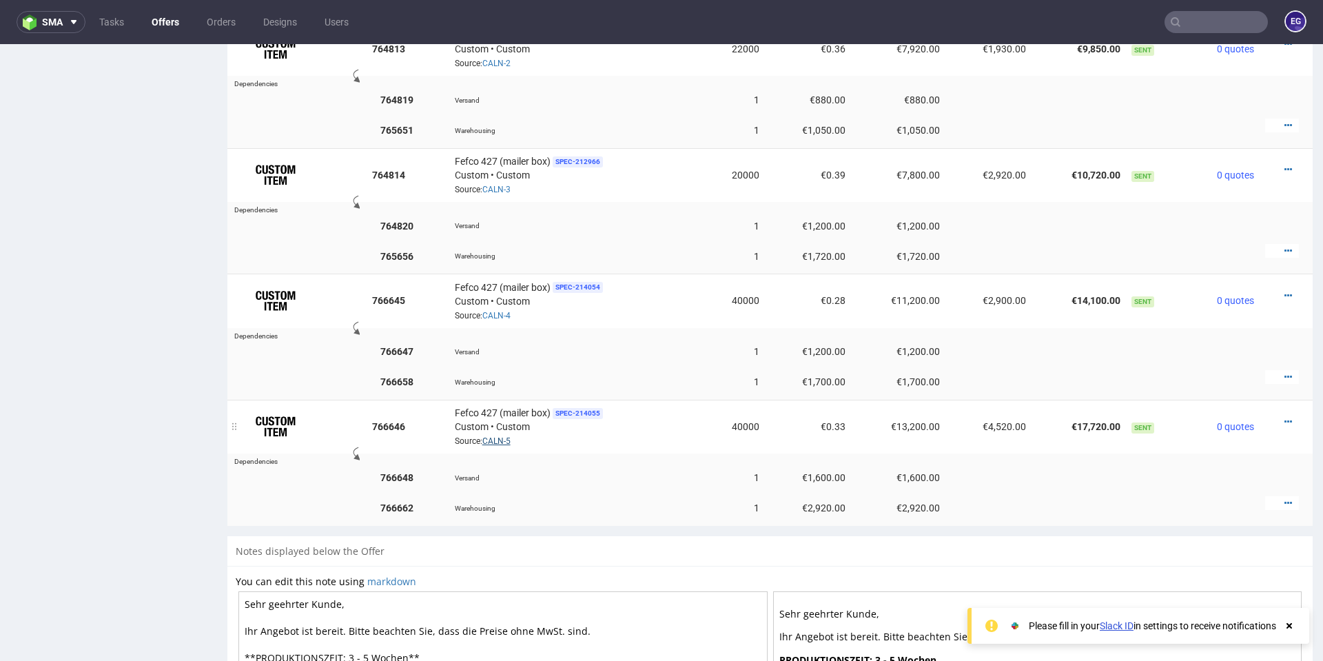
click at [495, 436] on link "CALN-5" at bounding box center [497, 441] width 28 height 10
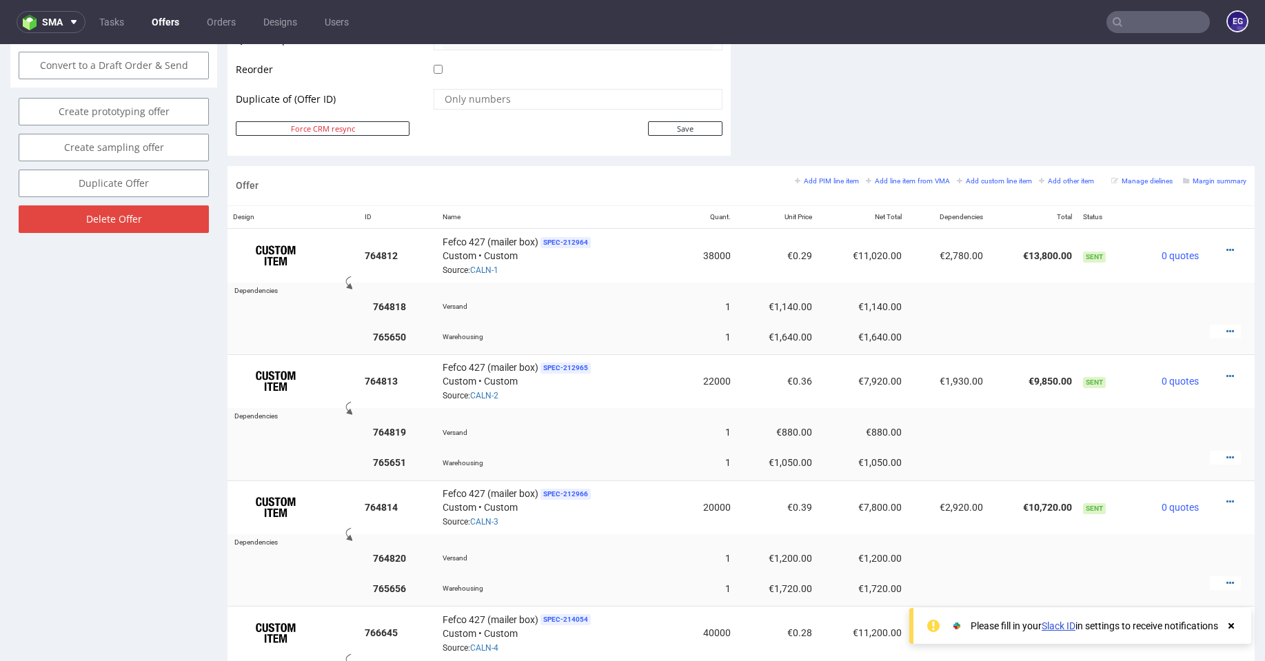
scroll to position [689, 0]
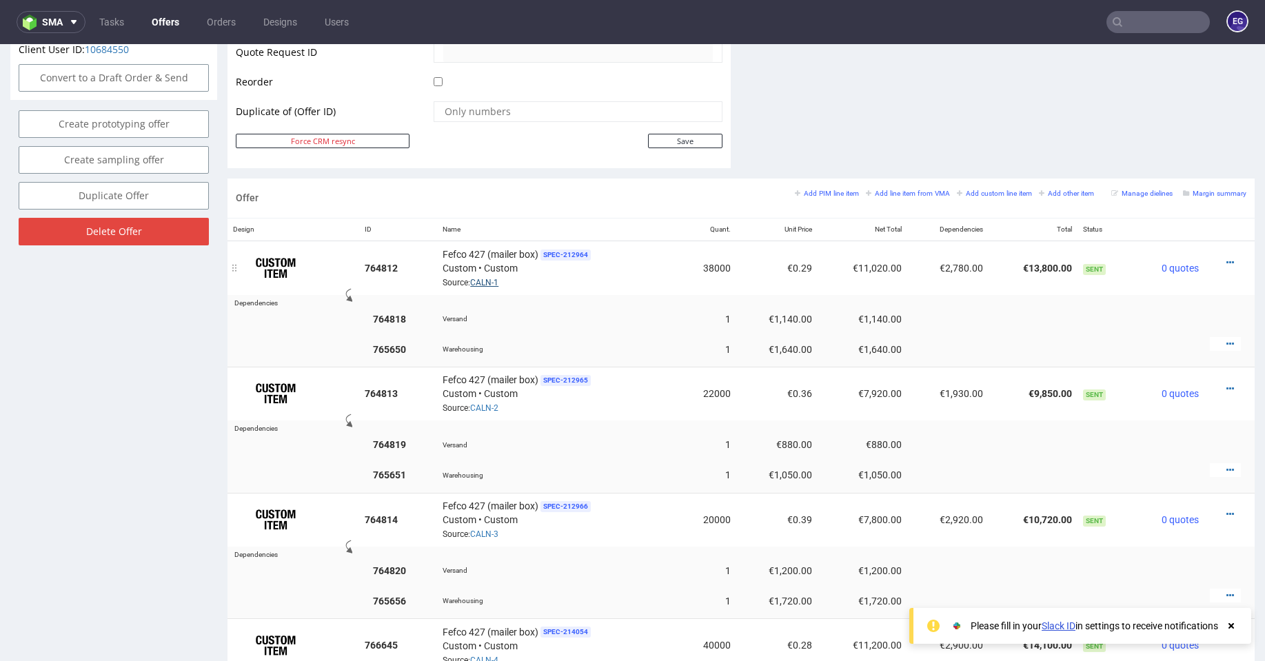
click at [485, 281] on link "CALN-1" at bounding box center [484, 283] width 28 height 10
